Goal: Task Accomplishment & Management: Use online tool/utility

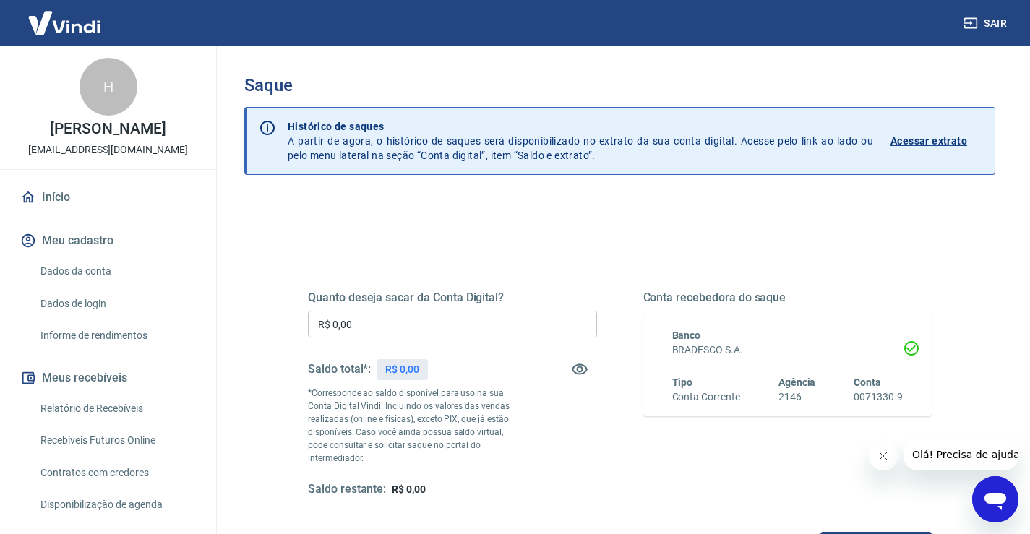
click at [350, 327] on input "R$ 0,00" at bounding box center [452, 324] width 289 height 27
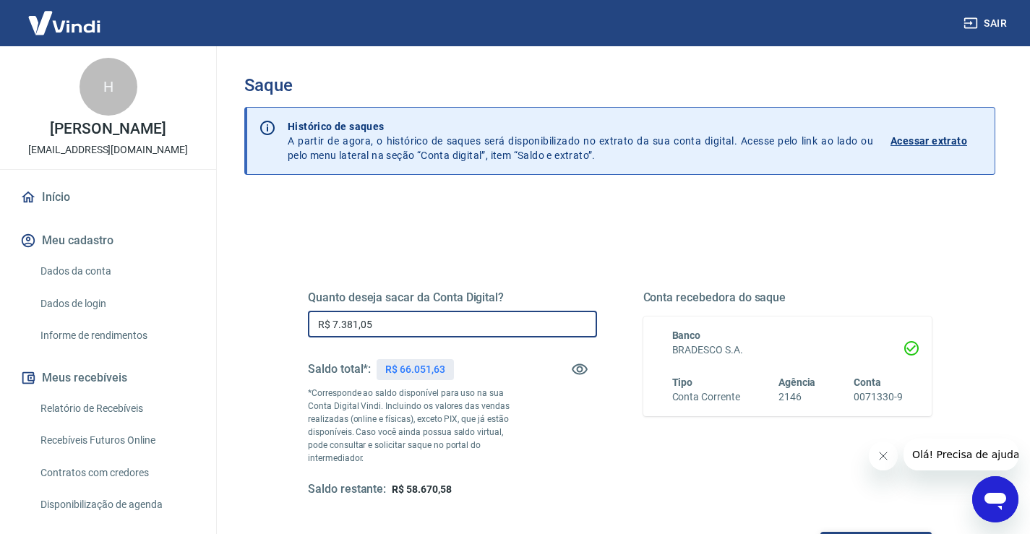
type input "R$ 7.381,05"
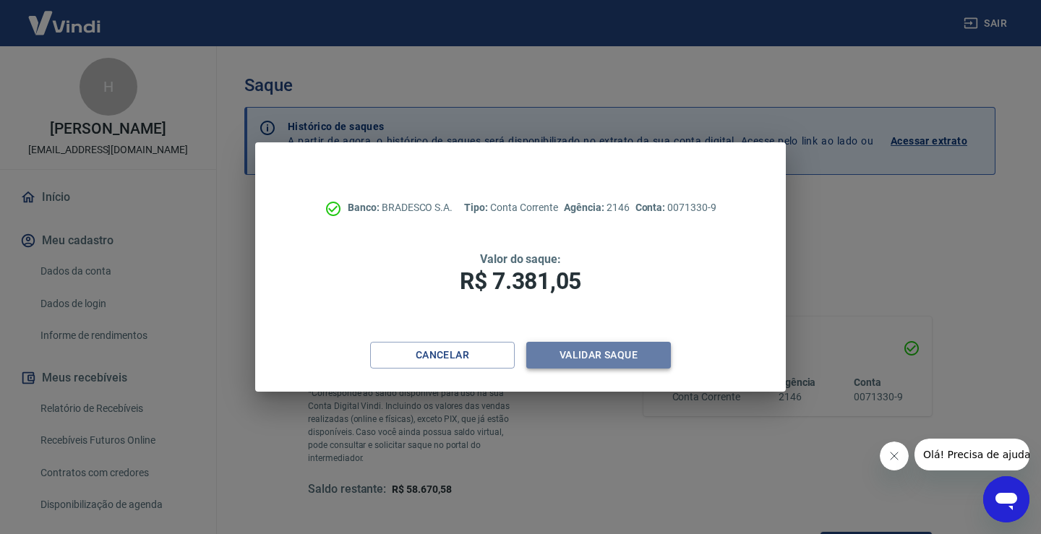
click at [583, 358] on button "Validar saque" at bounding box center [598, 355] width 145 height 27
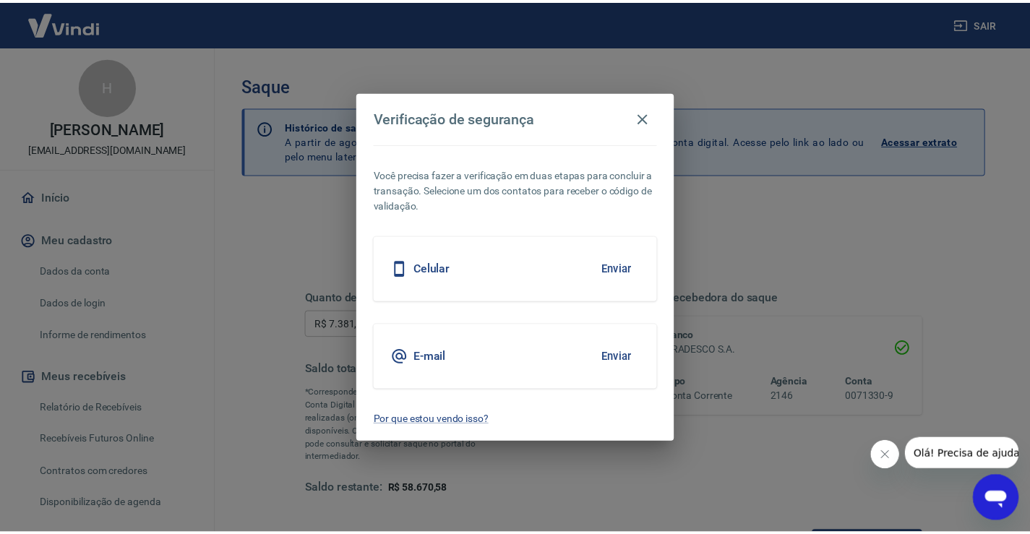
scroll to position [12, 0]
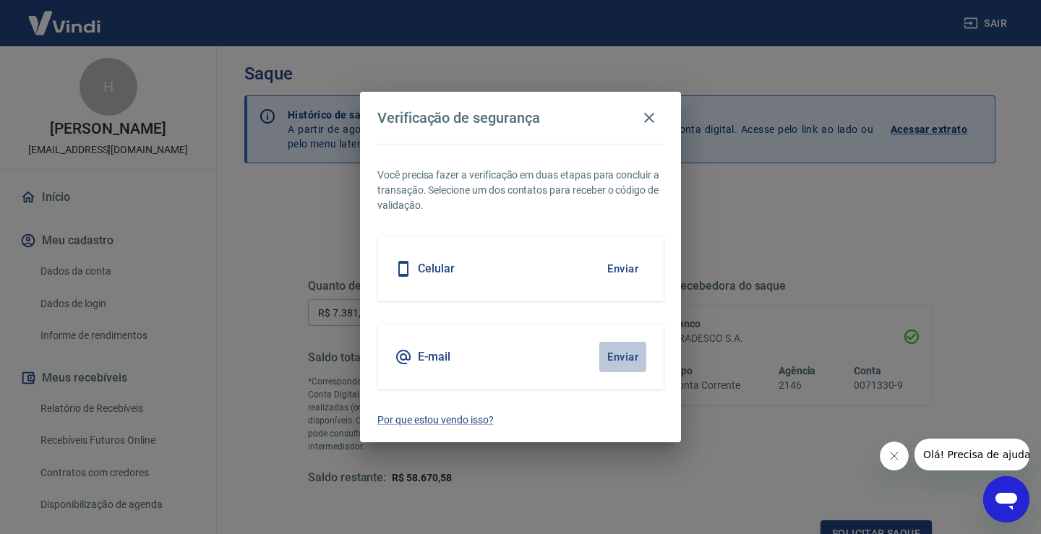
click at [616, 351] on button "Enviar" at bounding box center [622, 357] width 47 height 30
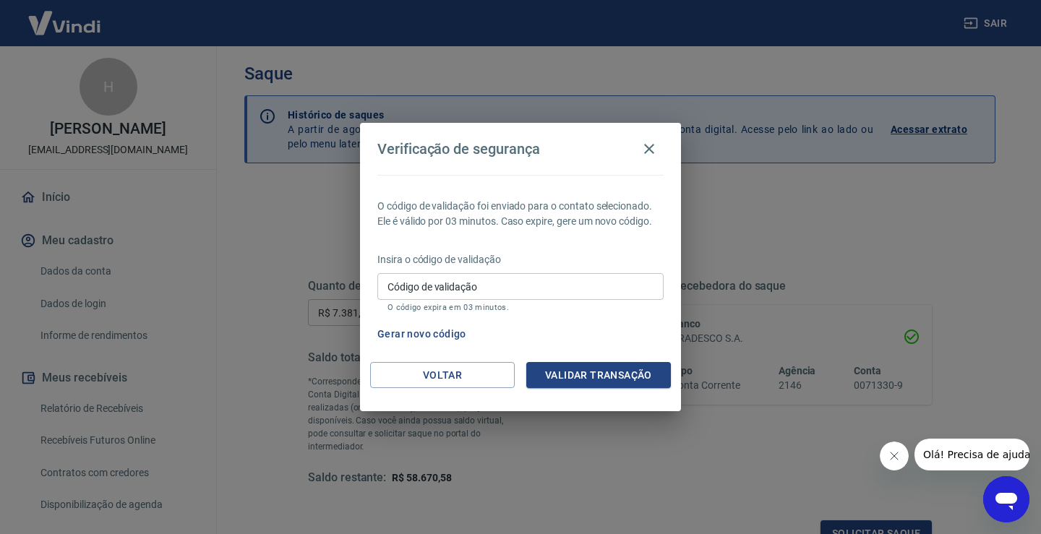
click at [390, 283] on input "Código de validação" at bounding box center [520, 286] width 286 height 27
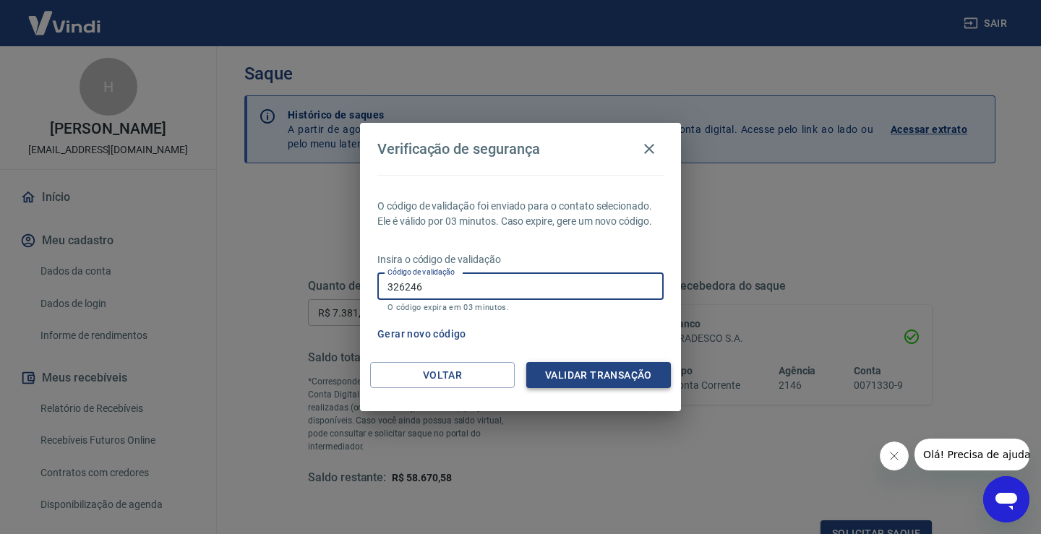
type input "326246"
click at [586, 376] on button "Validar transação" at bounding box center [598, 375] width 145 height 27
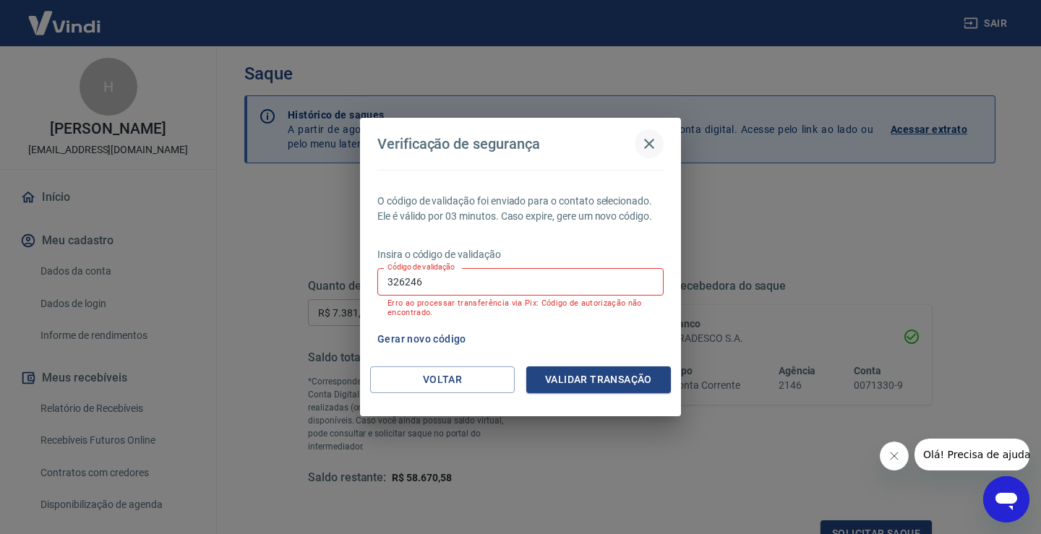
click at [651, 142] on icon "button" at bounding box center [649, 144] width 10 height 10
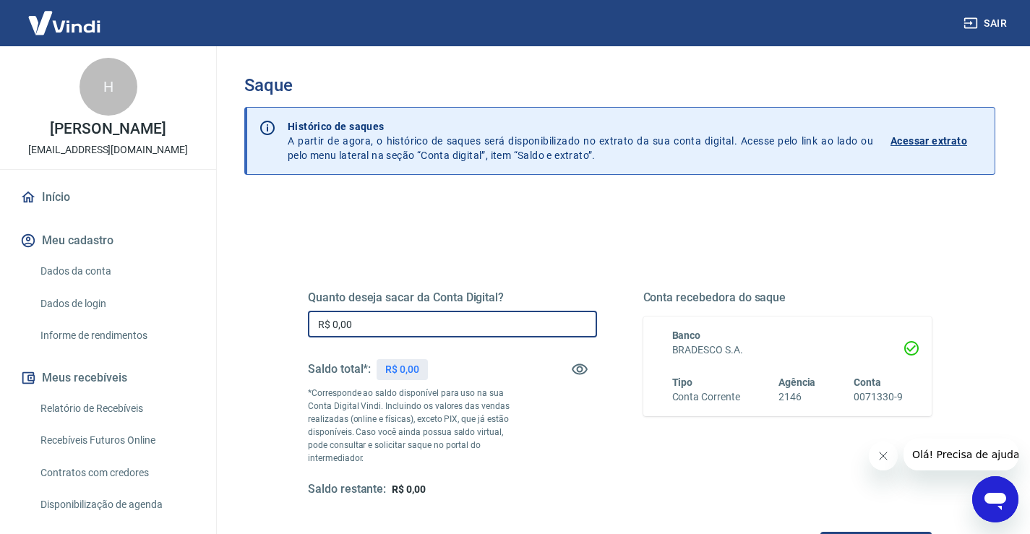
click at [364, 324] on input "R$ 0,00" at bounding box center [452, 324] width 289 height 27
drag, startPoint x: 364, startPoint y: 324, endPoint x: 164, endPoint y: 374, distance: 206.3
click at [164, 374] on div "Sair H [PERSON_NAME] [EMAIL_ADDRESS][DOMAIN_NAME] Início Meu cadastro Dados da …" at bounding box center [515, 267] width 1030 height 534
type input "R$ 7.381,05"
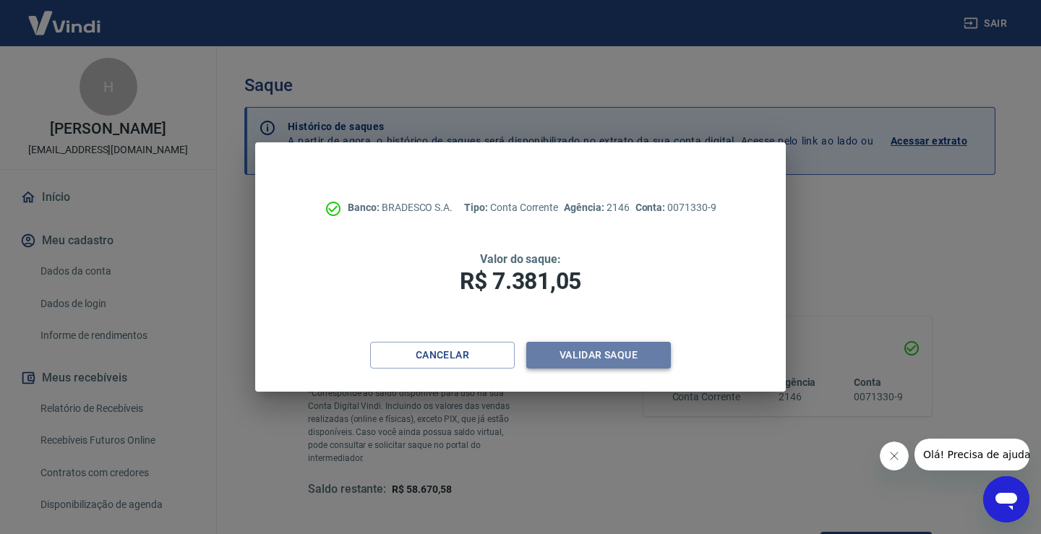
click at [605, 353] on button "Validar saque" at bounding box center [598, 355] width 145 height 27
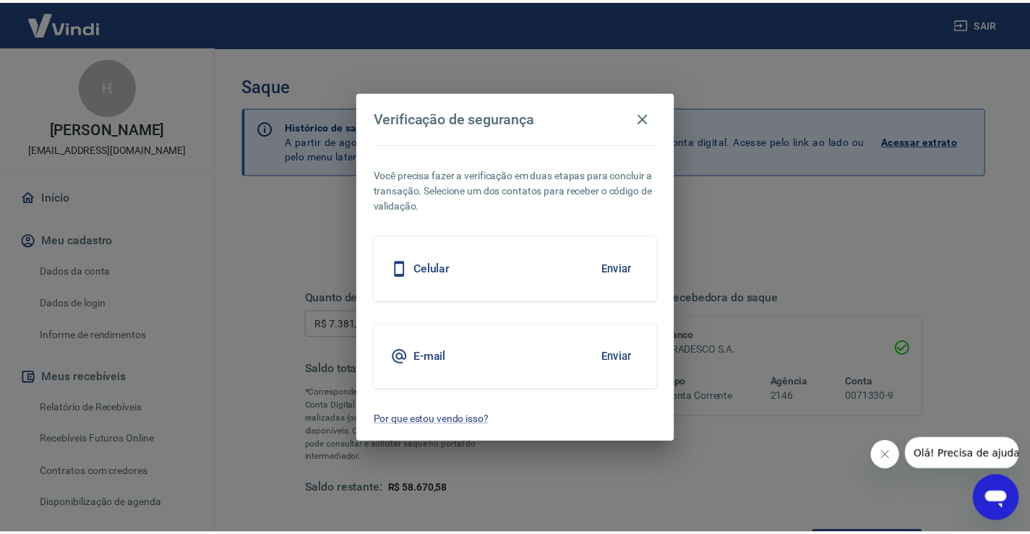
scroll to position [12, 0]
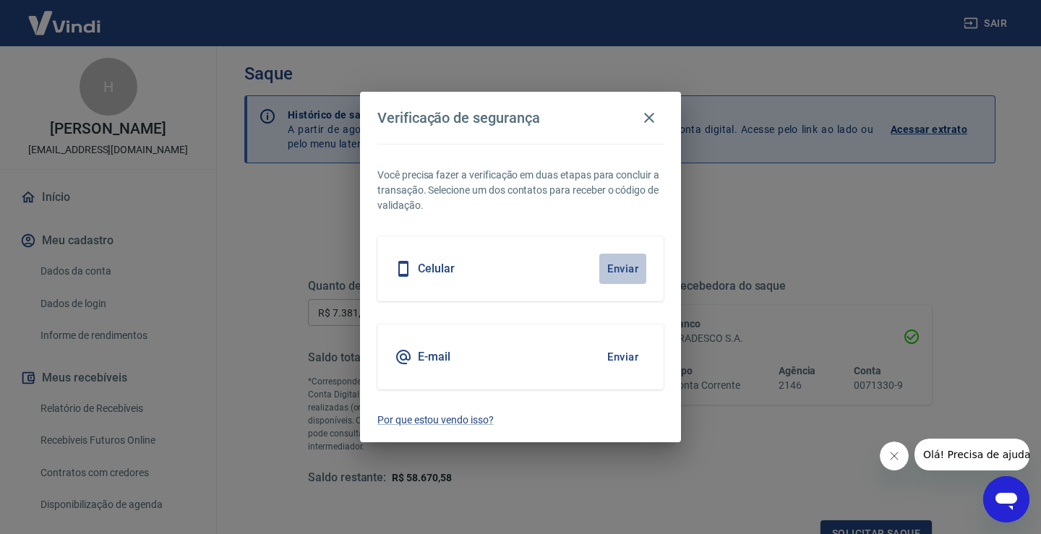
click at [621, 264] on button "Enviar" at bounding box center [622, 269] width 47 height 30
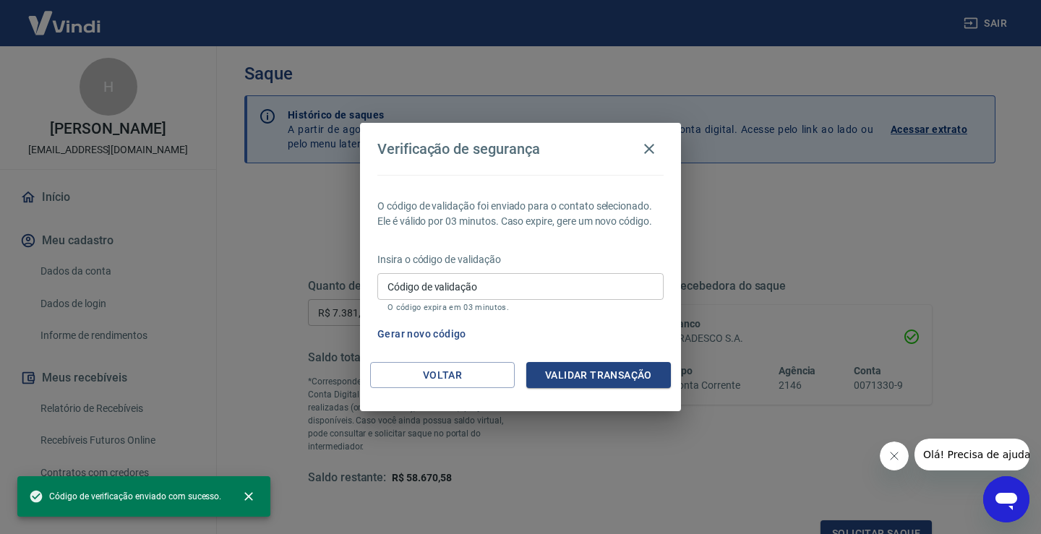
click at [397, 282] on input "Código de validação" at bounding box center [520, 286] width 286 height 27
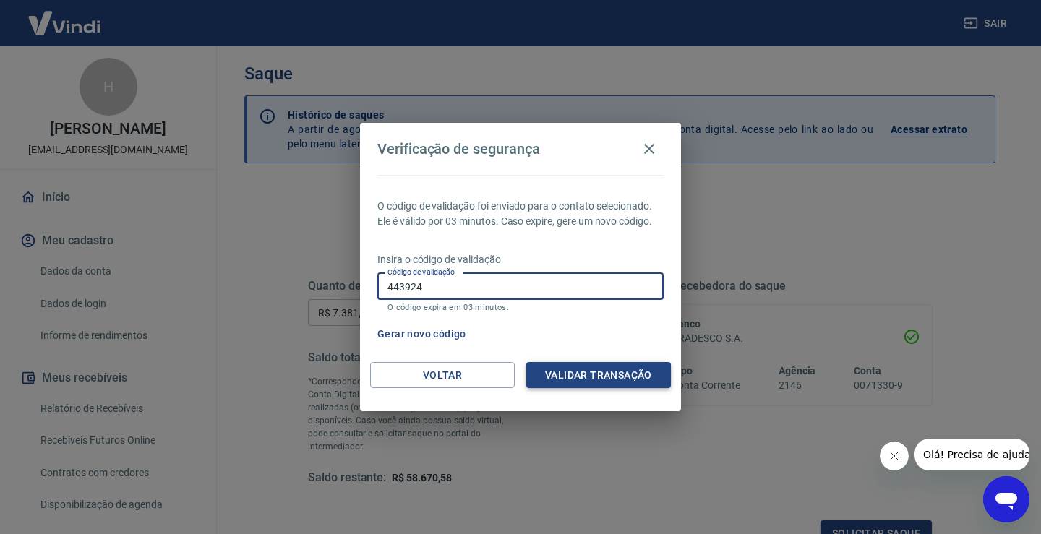
type input "443924"
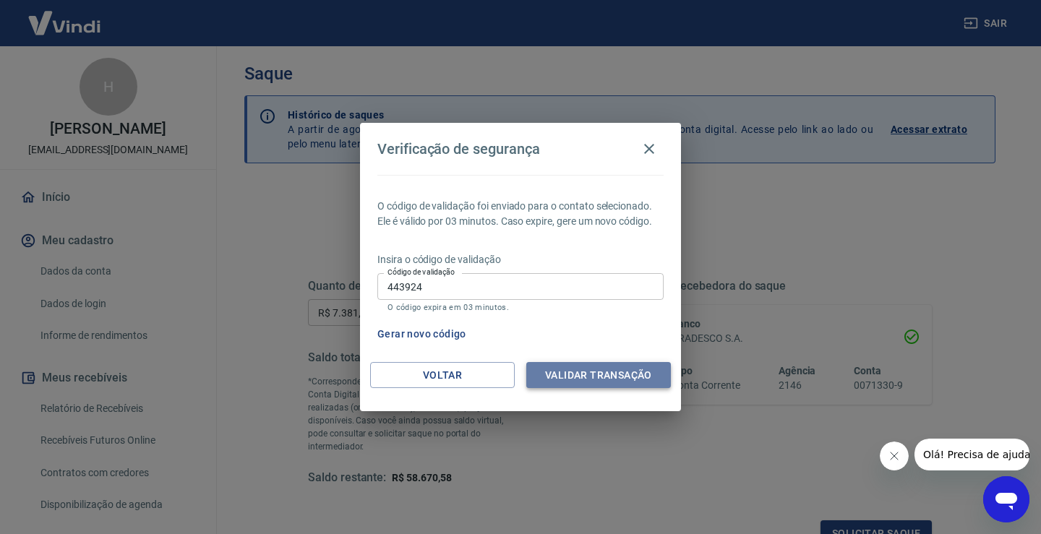
click at [611, 371] on button "Validar transação" at bounding box center [598, 375] width 145 height 27
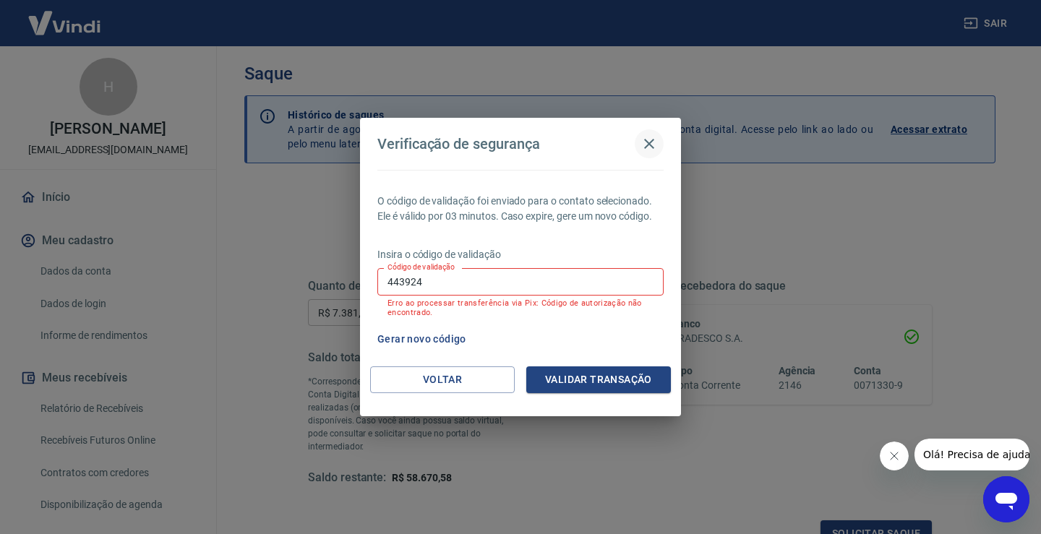
click at [651, 144] on icon "button" at bounding box center [648, 143] width 17 height 17
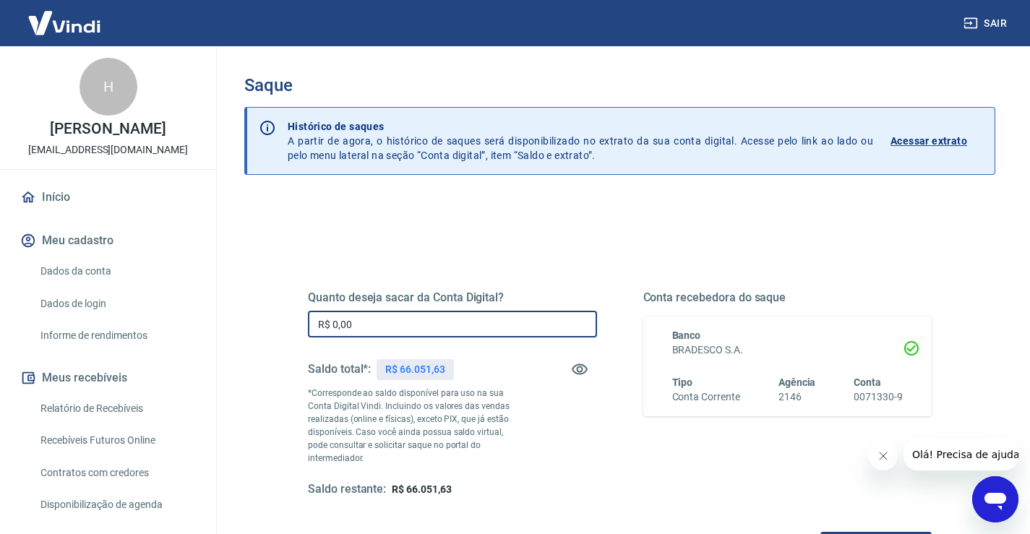
click at [412, 320] on input "R$ 0,00" at bounding box center [452, 324] width 289 height 27
drag, startPoint x: 408, startPoint y: 320, endPoint x: 206, endPoint y: 373, distance: 209.1
click at [202, 370] on div "Sair H HUMBERTO NORONHA bh.humberto@gmail.com Início Meu cadastro Dados da cont…" at bounding box center [515, 267] width 1030 height 534
type input "R$ 7.381,05"
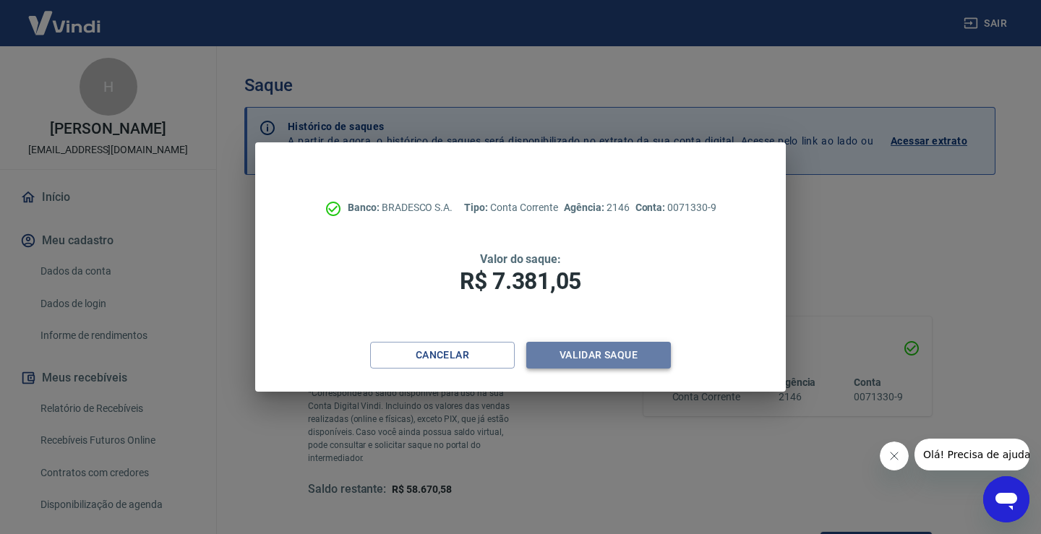
click at [604, 353] on button "Validar saque" at bounding box center [598, 355] width 145 height 27
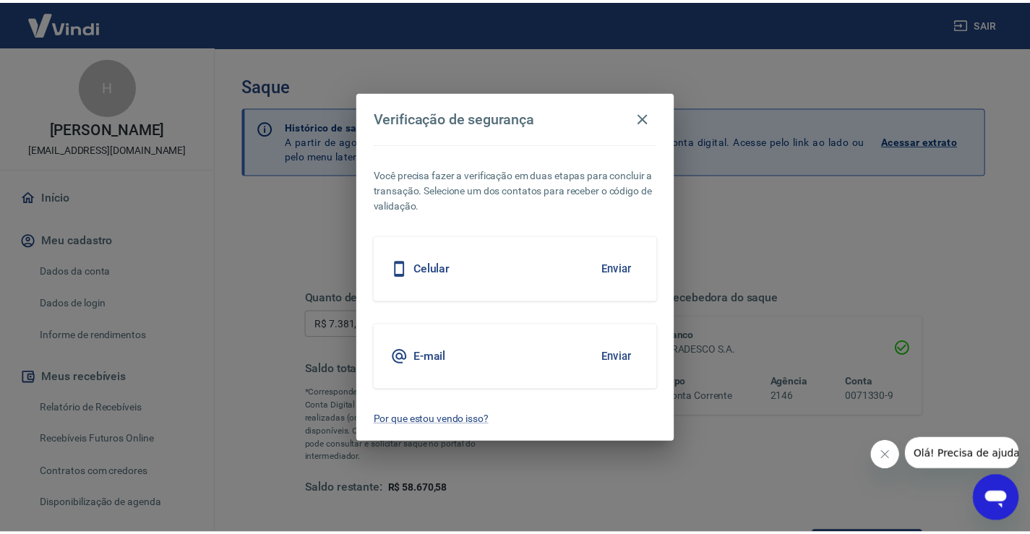
scroll to position [12, 0]
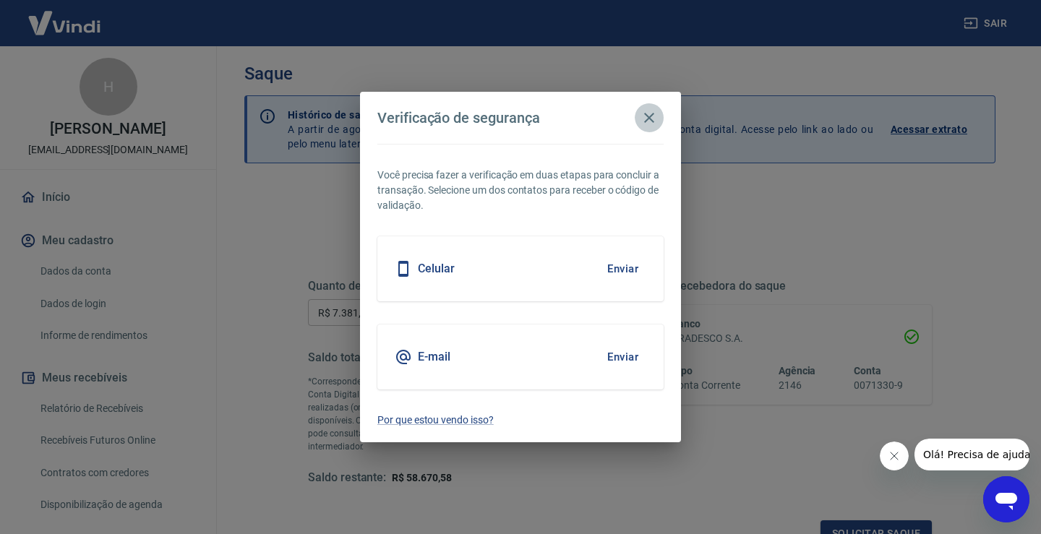
click at [642, 121] on icon "button" at bounding box center [648, 117] width 17 height 17
